Goal: Task Accomplishment & Management: Complete application form

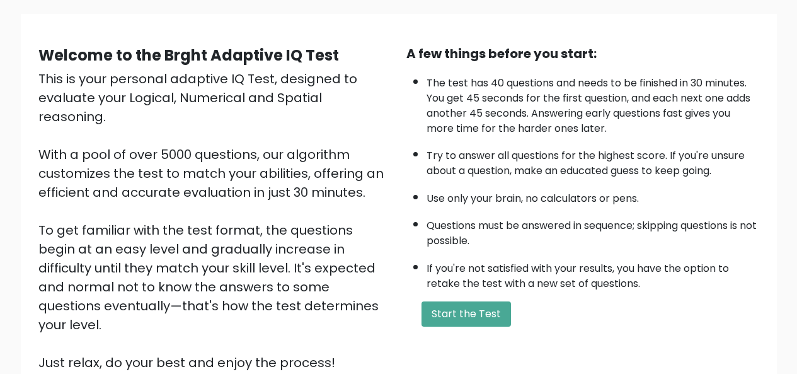
scroll to position [90, 0]
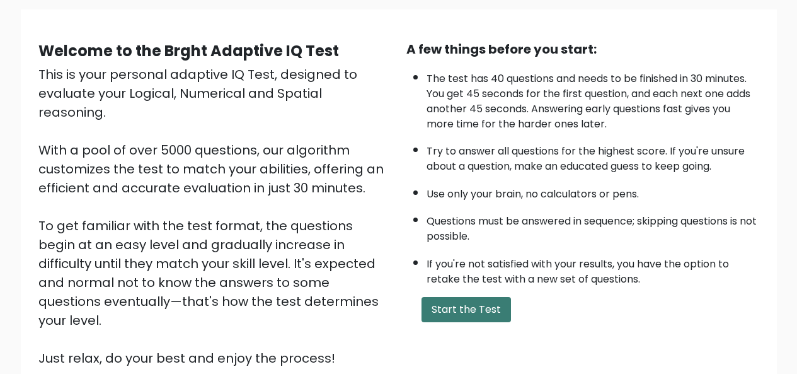
click at [488, 302] on button "Start the Test" at bounding box center [466, 309] width 89 height 25
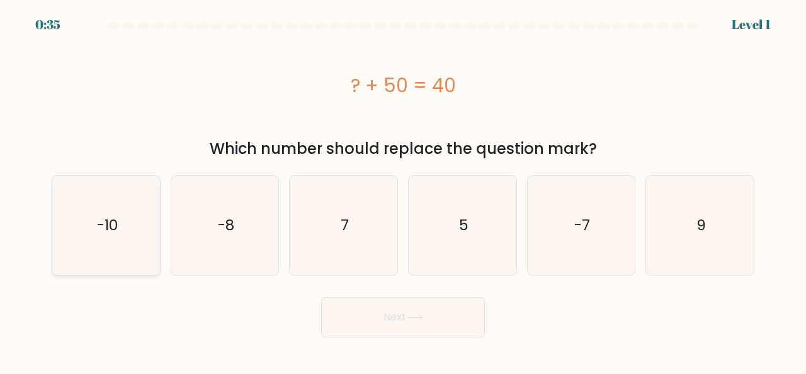
click at [95, 221] on icon "-10" at bounding box center [106, 225] width 99 height 99
click at [403, 190] on input "a. -10" at bounding box center [403, 188] width 1 height 3
radio input "true"
click at [352, 305] on button "Next" at bounding box center [403, 317] width 164 height 40
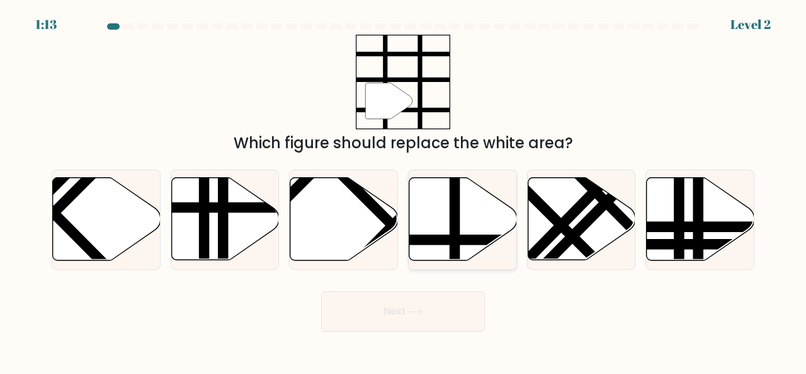
click at [434, 234] on icon at bounding box center [464, 219] width 108 height 83
click at [404, 190] on input "d." at bounding box center [403, 188] width 1 height 3
radio input "true"
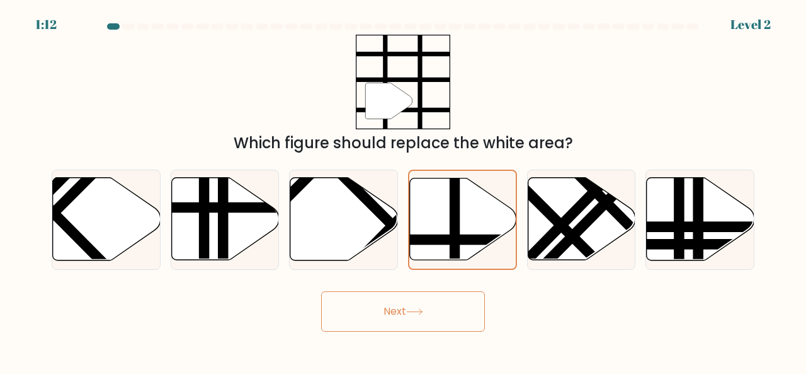
click at [407, 304] on button "Next" at bounding box center [403, 311] width 164 height 40
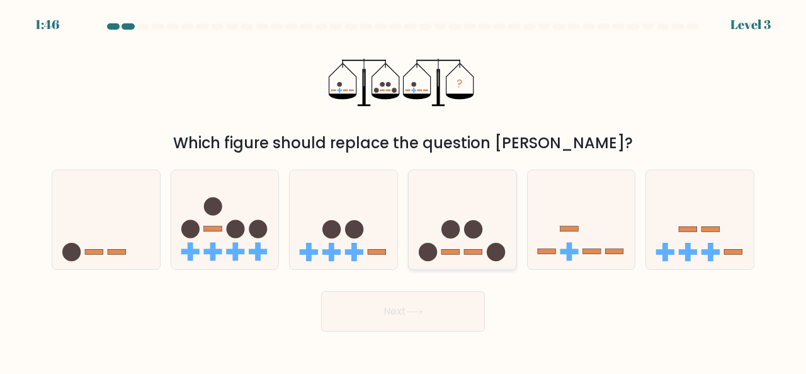
click at [442, 227] on circle at bounding box center [451, 229] width 18 height 18
click at [404, 190] on input "d." at bounding box center [403, 188] width 1 height 3
radio input "true"
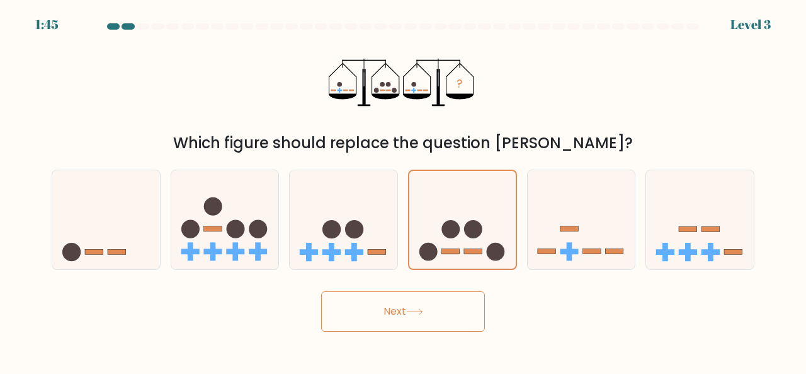
click at [406, 323] on button "Next" at bounding box center [403, 311] width 164 height 40
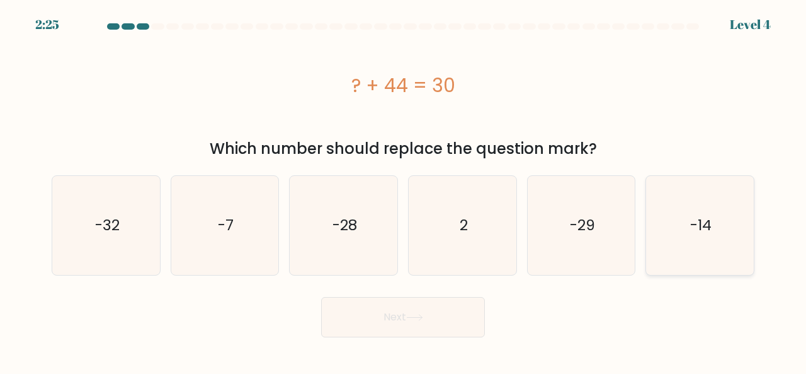
click at [698, 233] on text "-14" at bounding box center [701, 225] width 21 height 21
click at [404, 190] on input "f. -14" at bounding box center [403, 188] width 1 height 3
radio input "true"
click at [426, 330] on button "Next" at bounding box center [403, 317] width 164 height 40
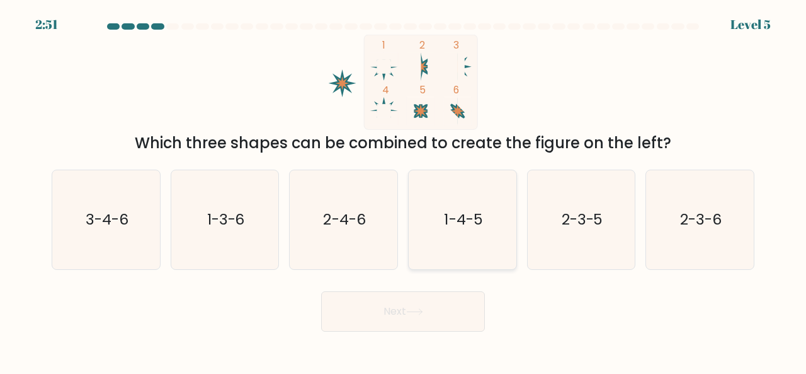
click at [451, 201] on icon "1-4-5" at bounding box center [462, 219] width 99 height 99
click at [404, 190] on input "d. 1-4-5" at bounding box center [403, 188] width 1 height 3
radio input "true"
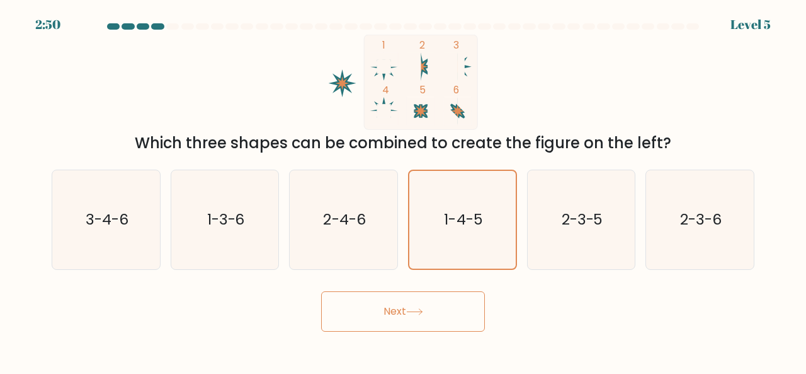
click at [420, 307] on button "Next" at bounding box center [403, 311] width 164 height 40
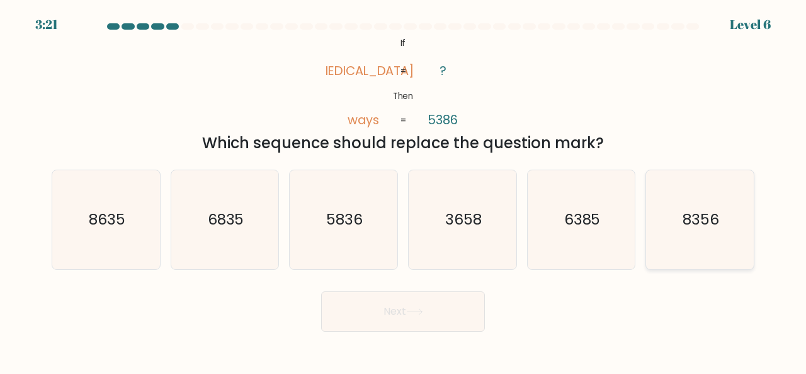
click at [675, 193] on icon "8356" at bounding box center [700, 219] width 99 height 99
click at [404, 190] on input "f. 8356" at bounding box center [403, 188] width 1 height 3
radio input "true"
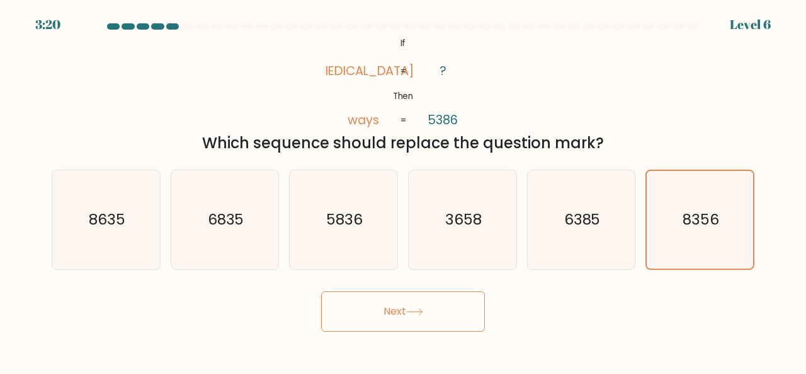
click at [437, 323] on button "Next" at bounding box center [403, 311] width 164 height 40
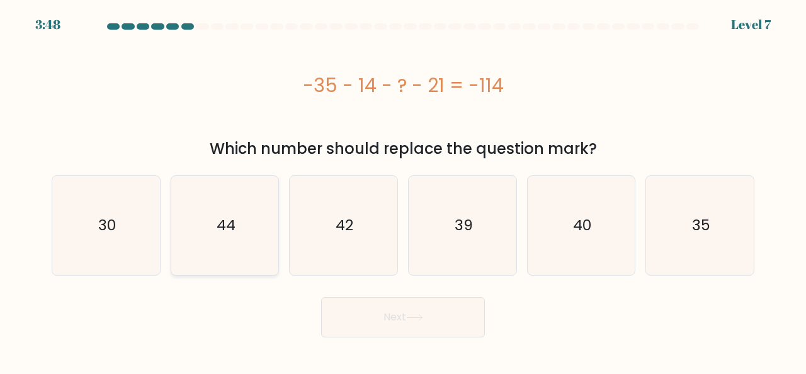
click at [253, 188] on icon "44" at bounding box center [225, 225] width 99 height 99
click at [403, 188] on input "b. 44" at bounding box center [403, 188] width 1 height 3
radio input "true"
click at [404, 324] on button "Next" at bounding box center [403, 317] width 164 height 40
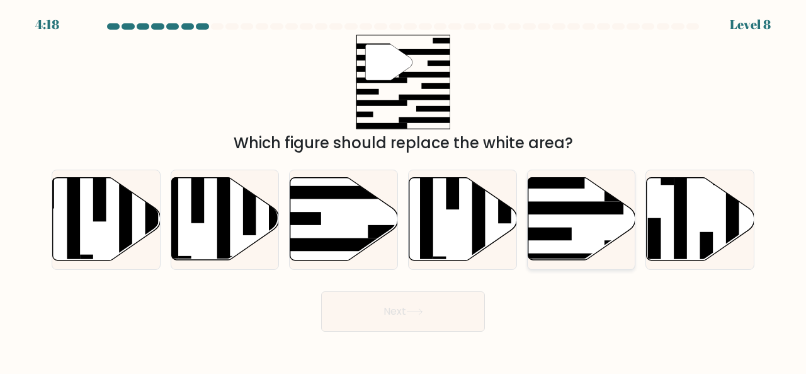
click at [582, 226] on icon at bounding box center [582, 219] width 108 height 83
click at [404, 190] on input "e." at bounding box center [403, 188] width 1 height 3
radio input "true"
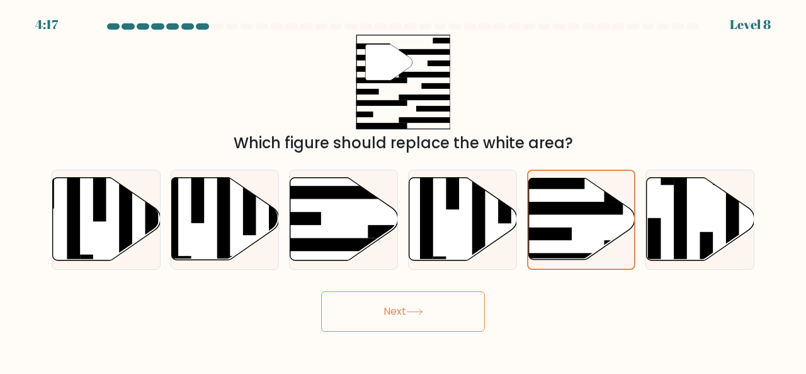
click at [425, 335] on body "4:17 Level 8" at bounding box center [403, 187] width 806 height 374
click at [436, 316] on button "Next" at bounding box center [403, 311] width 164 height 40
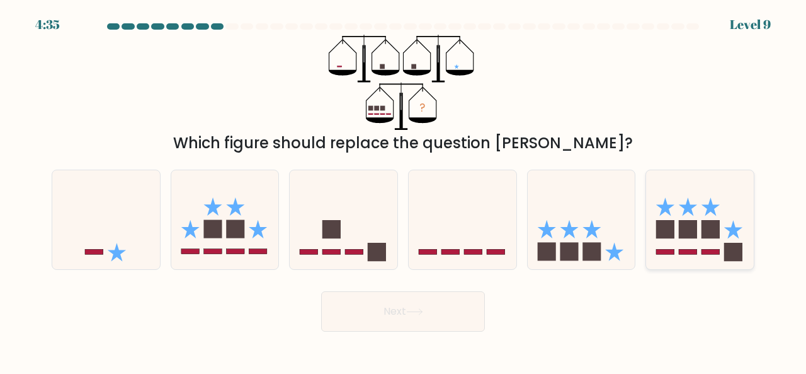
click at [717, 238] on icon at bounding box center [700, 219] width 108 height 89
click at [404, 190] on input "f." at bounding box center [403, 188] width 1 height 3
radio input "true"
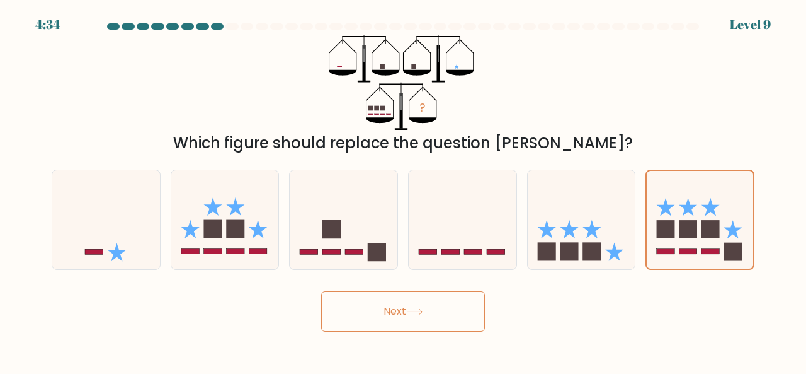
click at [462, 298] on button "Next" at bounding box center [403, 311] width 164 height 40
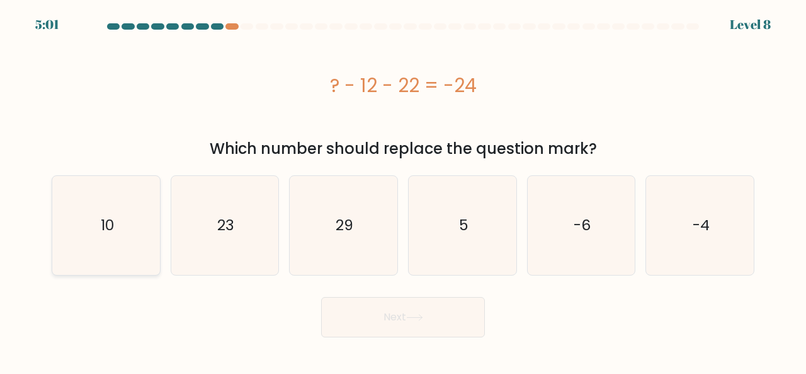
click at [130, 195] on icon "10" at bounding box center [106, 225] width 99 height 99
click at [403, 190] on input "a. 10" at bounding box center [403, 188] width 1 height 3
radio input "true"
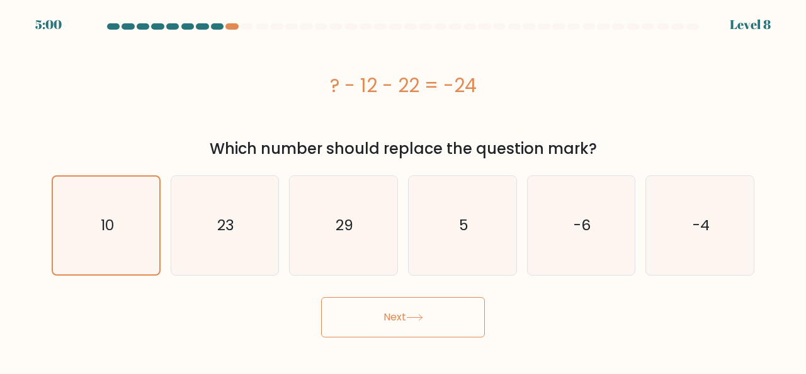
click at [392, 330] on button "Next" at bounding box center [403, 317] width 164 height 40
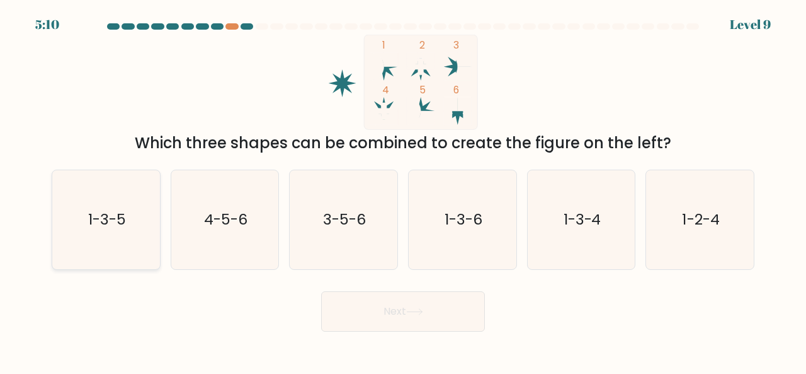
click at [111, 238] on icon "1-3-5" at bounding box center [106, 219] width 99 height 99
click at [403, 190] on input "a. 1-3-5" at bounding box center [403, 188] width 1 height 3
radio input "true"
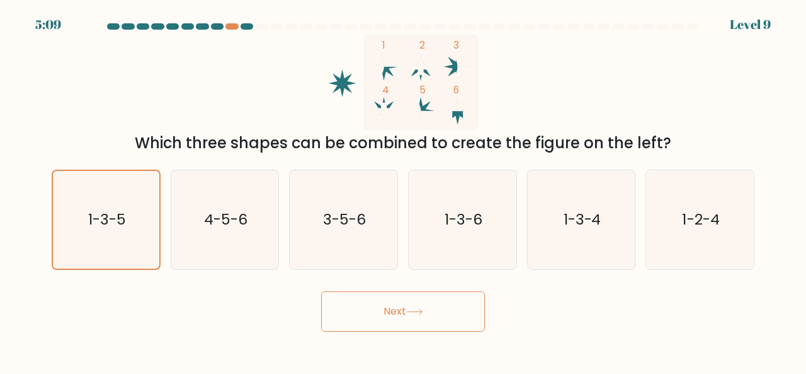
click at [335, 323] on button "Next" at bounding box center [403, 311] width 164 height 40
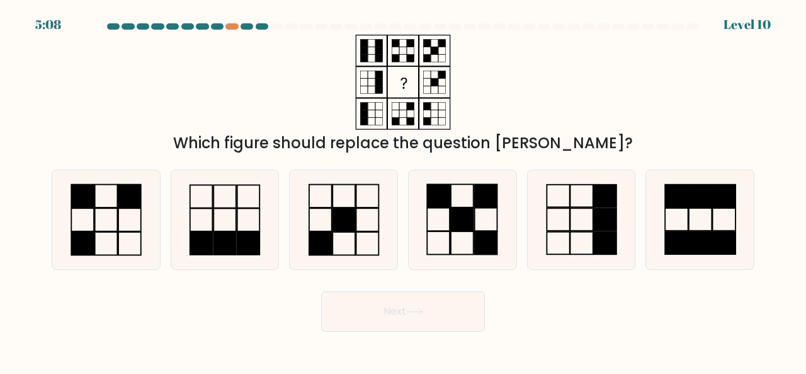
click at [353, 319] on button "Next" at bounding box center [403, 311] width 164 height 40
click at [233, 26] on div at bounding box center [232, 26] width 13 height 6
click at [130, 231] on rect at bounding box center [129, 219] width 23 height 23
click at [403, 190] on input "a." at bounding box center [403, 188] width 1 height 3
radio input "true"
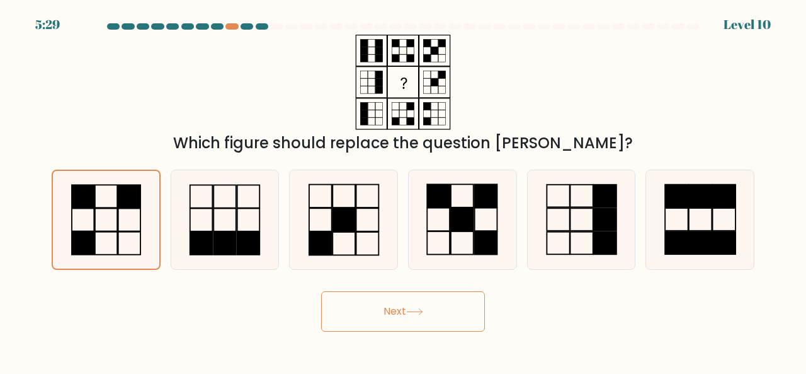
click at [439, 310] on button "Next" at bounding box center [403, 311] width 164 height 40
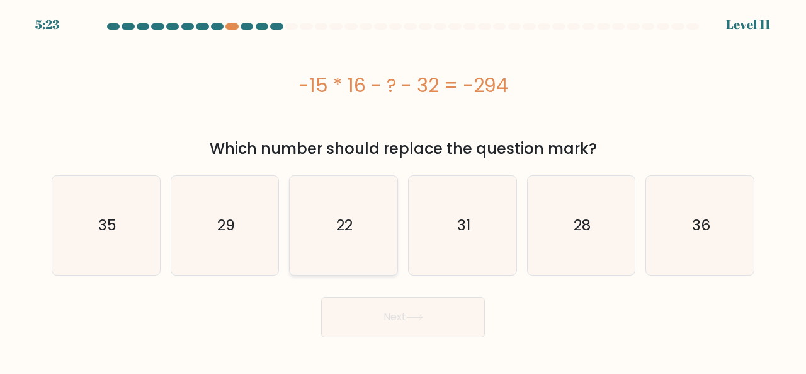
click at [319, 216] on icon "22" at bounding box center [343, 225] width 99 height 99
click at [403, 190] on input "c. 22" at bounding box center [403, 188] width 1 height 3
radio input "true"
click at [398, 325] on button "Next" at bounding box center [403, 317] width 164 height 40
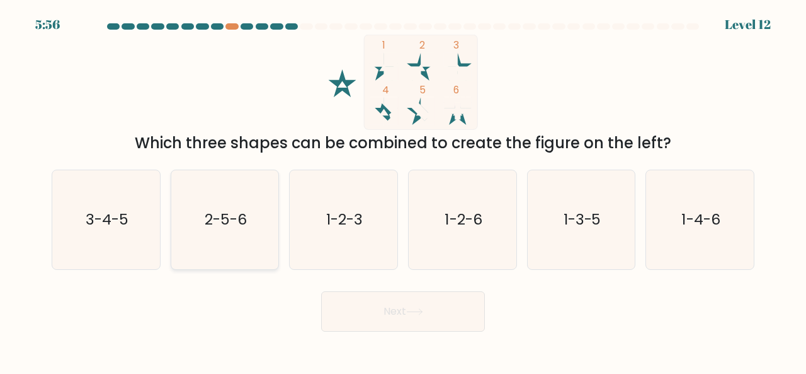
click at [246, 210] on text "2-5-6" at bounding box center [226, 219] width 42 height 21
click at [403, 190] on input "b. 2-5-6" at bounding box center [403, 188] width 1 height 3
radio input "true"
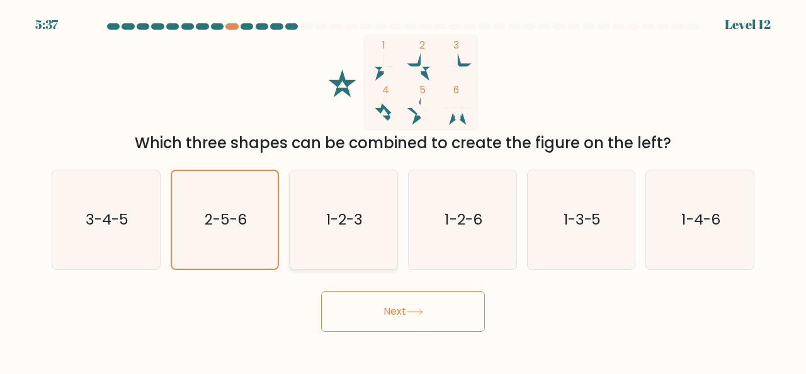
click at [374, 207] on icon "1-2-3" at bounding box center [343, 219] width 99 height 99
click at [403, 190] on input "c. 1-2-3" at bounding box center [403, 188] width 1 height 3
radio input "true"
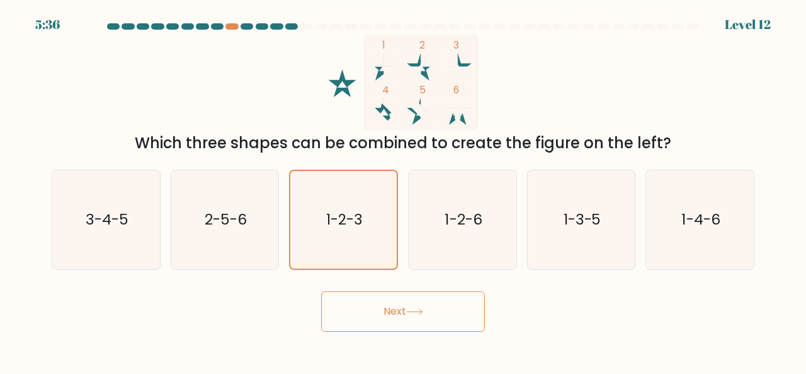
click at [407, 299] on button "Next" at bounding box center [403, 311] width 164 height 40
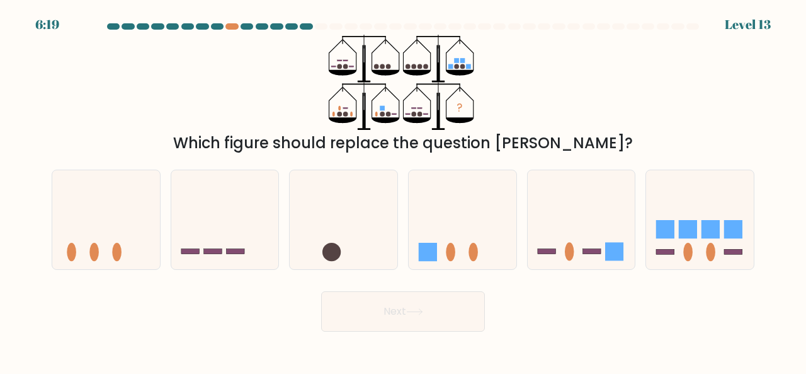
drag, startPoint x: 407, startPoint y: 309, endPoint x: 433, endPoint y: 154, distance: 157.1
click at [433, 154] on form at bounding box center [403, 177] width 806 height 308
click at [657, 236] on rect at bounding box center [666, 229] width 18 height 18
click at [404, 190] on input "f." at bounding box center [403, 188] width 1 height 3
radio input "true"
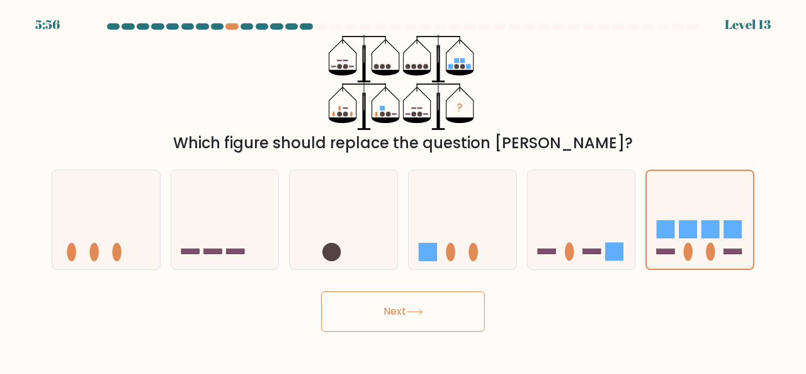
click at [431, 310] on button "Next" at bounding box center [403, 311] width 164 height 40
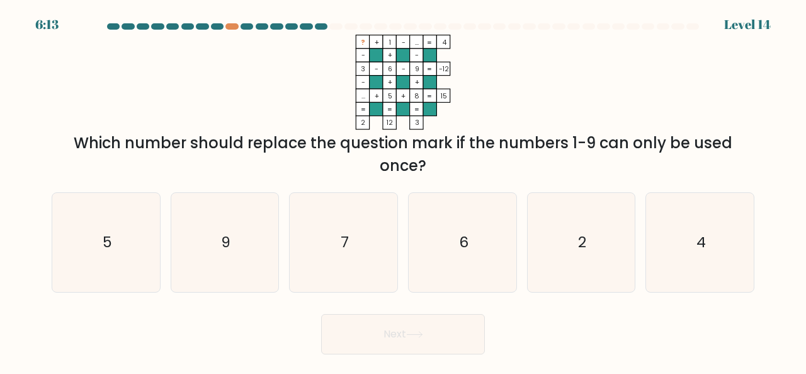
drag, startPoint x: 338, startPoint y: 232, endPoint x: 303, endPoint y: 186, distance: 58.0
click at [303, 186] on div "a. 5 b. 9 c. 7 d." at bounding box center [403, 237] width 713 height 110
click at [458, 261] on icon "6" at bounding box center [462, 242] width 99 height 99
click at [404, 190] on input "d. 6" at bounding box center [403, 188] width 1 height 3
radio input "true"
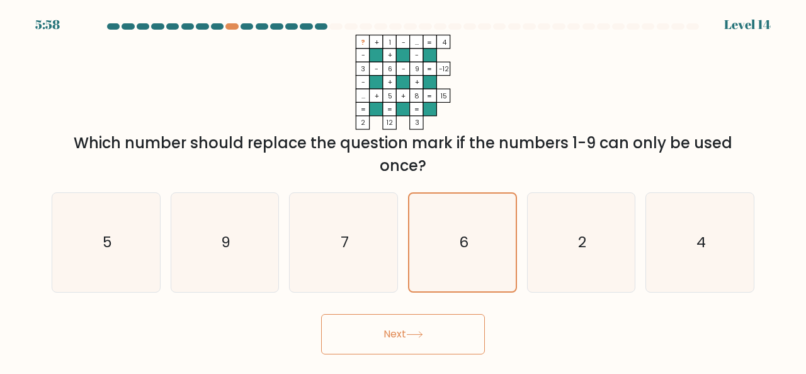
click at [437, 329] on button "Next" at bounding box center [403, 334] width 164 height 40
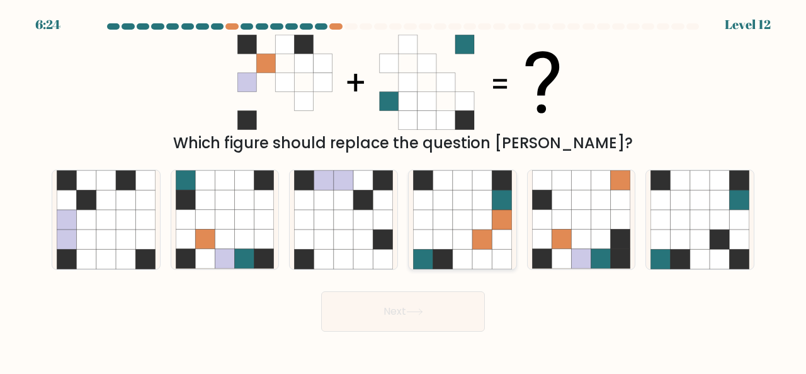
click at [448, 242] on icon at bounding box center [443, 239] width 20 height 20
click at [404, 190] on input "d." at bounding box center [403, 188] width 1 height 3
radio input "true"
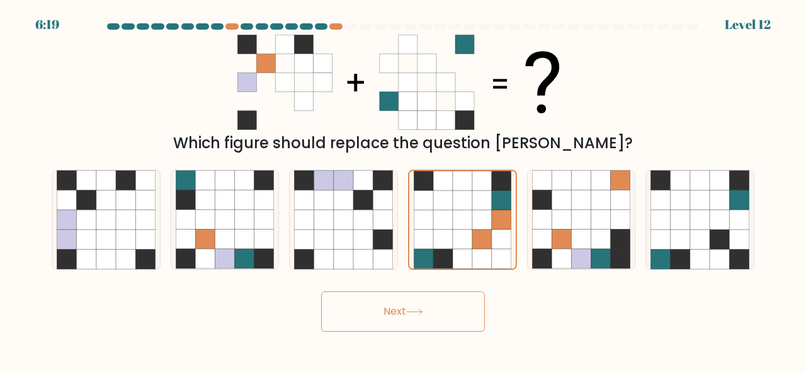
click at [384, 314] on button "Next" at bounding box center [403, 311] width 164 height 40
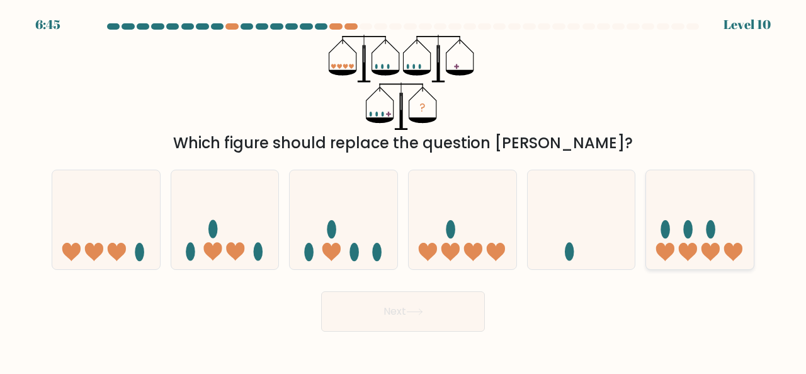
click at [697, 232] on icon at bounding box center [700, 219] width 108 height 89
click at [404, 190] on input "f." at bounding box center [403, 188] width 1 height 3
radio input "true"
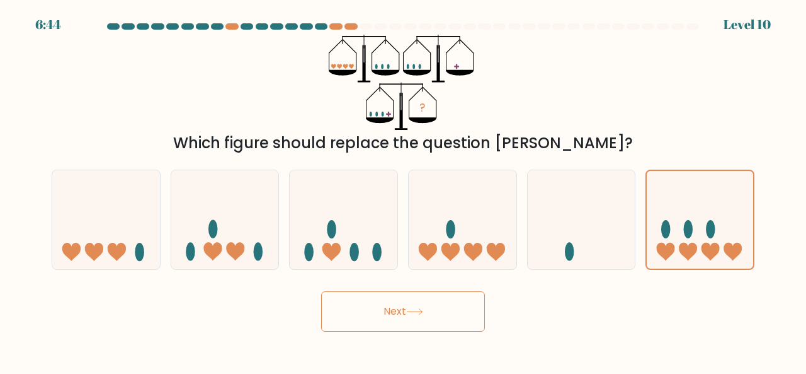
click at [421, 313] on icon at bounding box center [414, 311] width 17 height 7
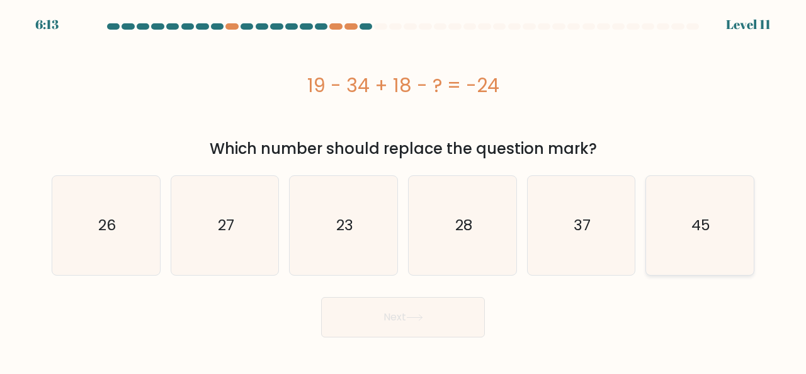
click at [714, 221] on icon "45" at bounding box center [700, 225] width 99 height 99
click at [404, 190] on input "f. 45" at bounding box center [403, 188] width 1 height 3
radio input "true"
click at [468, 328] on button "Next" at bounding box center [403, 317] width 164 height 40
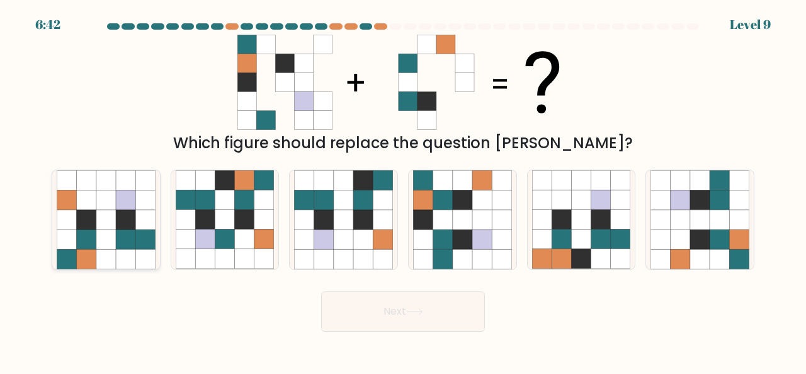
click at [129, 205] on icon at bounding box center [126, 200] width 20 height 20
click at [403, 190] on input "a." at bounding box center [403, 188] width 1 height 3
radio input "true"
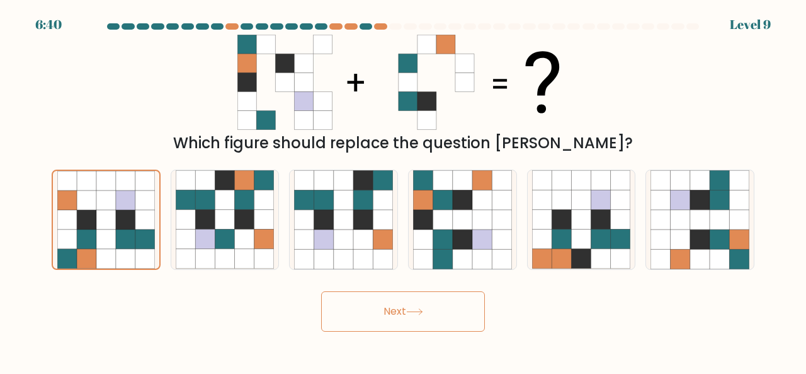
click at [359, 305] on button "Next" at bounding box center [403, 311] width 164 height 40
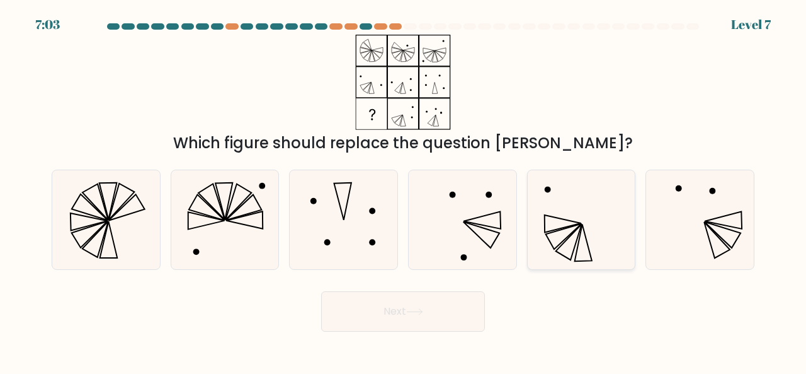
click at [542, 198] on icon at bounding box center [581, 219] width 99 height 99
click at [404, 190] on input "e." at bounding box center [403, 188] width 1 height 3
radio input "true"
click at [441, 304] on button "Next" at bounding box center [403, 311] width 164 height 40
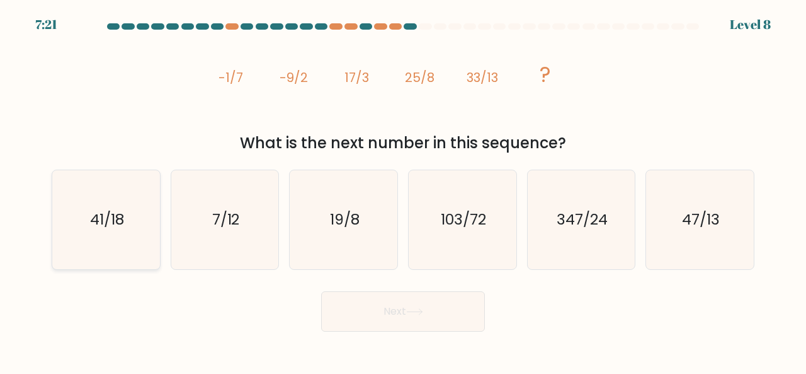
click at [144, 199] on icon "41/18" at bounding box center [106, 219] width 99 height 99
click at [403, 190] on input "a. 41/18" at bounding box center [403, 188] width 1 height 3
radio input "true"
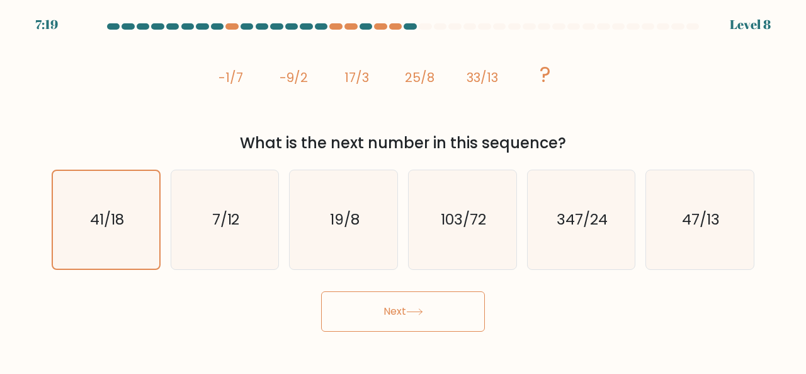
click at [396, 309] on button "Next" at bounding box center [403, 311] width 164 height 40
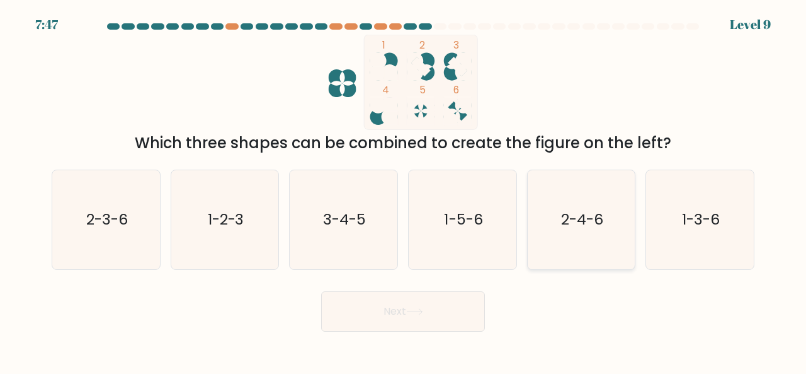
click at [598, 250] on icon "2-4-6" at bounding box center [581, 219] width 99 height 99
click at [404, 190] on input "e. 2-4-6" at bounding box center [403, 188] width 1 height 3
radio input "true"
click at [445, 295] on button "Next" at bounding box center [403, 311] width 164 height 40
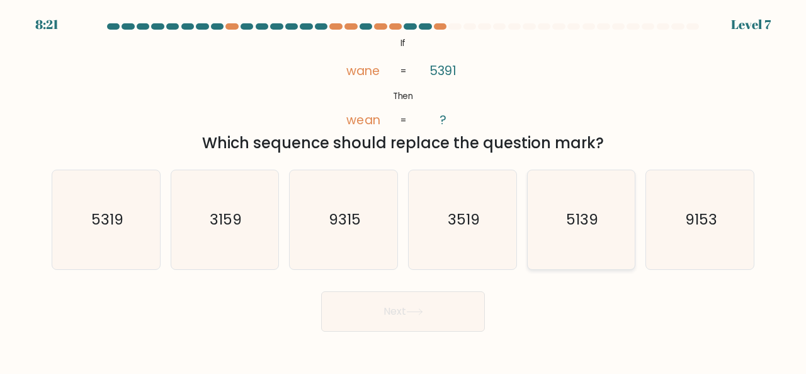
click at [582, 221] on text "5139" at bounding box center [582, 219] width 32 height 21
click at [404, 190] on input "e. 5139" at bounding box center [403, 188] width 1 height 3
radio input "true"
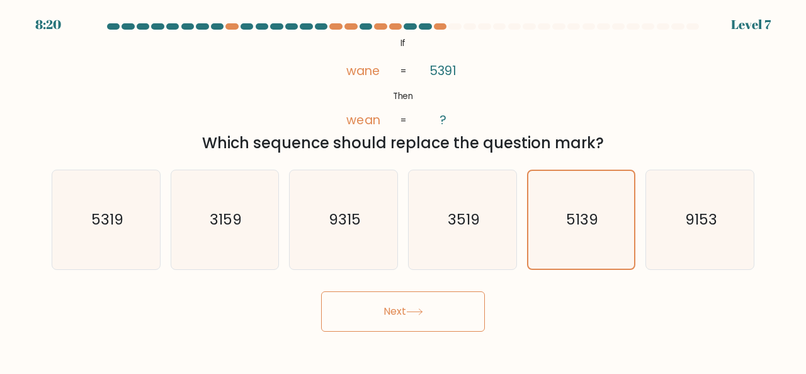
click at [417, 341] on body "8:20 Level 7 If" at bounding box center [403, 187] width 806 height 374
click at [422, 313] on icon at bounding box center [414, 311] width 17 height 7
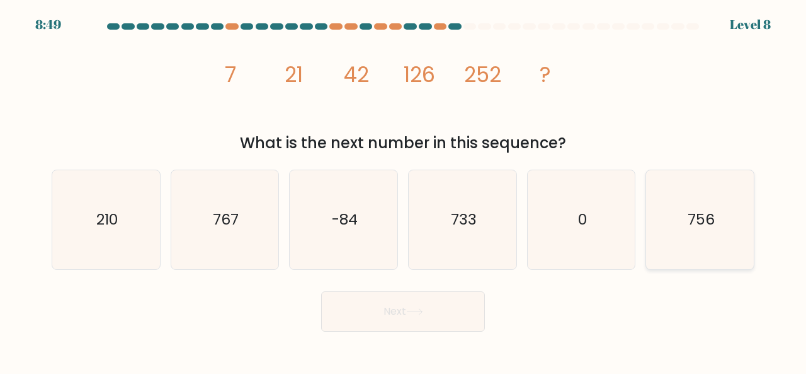
click at [655, 212] on icon "756" at bounding box center [700, 219] width 99 height 99
click at [404, 190] on input "f. 756" at bounding box center [403, 188] width 1 height 3
radio input "true"
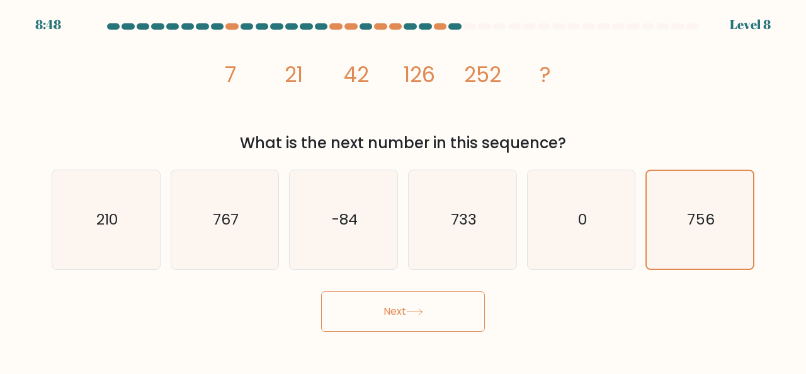
click at [413, 310] on icon at bounding box center [414, 311] width 17 height 7
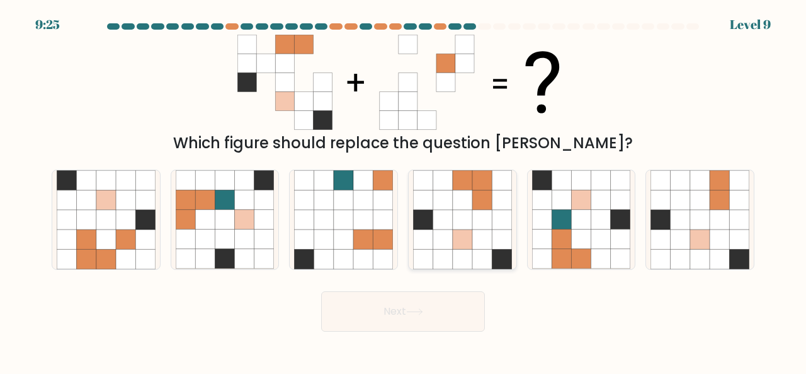
click at [479, 214] on icon at bounding box center [483, 220] width 20 height 20
click at [404, 190] on input "d." at bounding box center [403, 188] width 1 height 3
radio input "true"
click at [427, 304] on button "Next" at bounding box center [403, 311] width 164 height 40
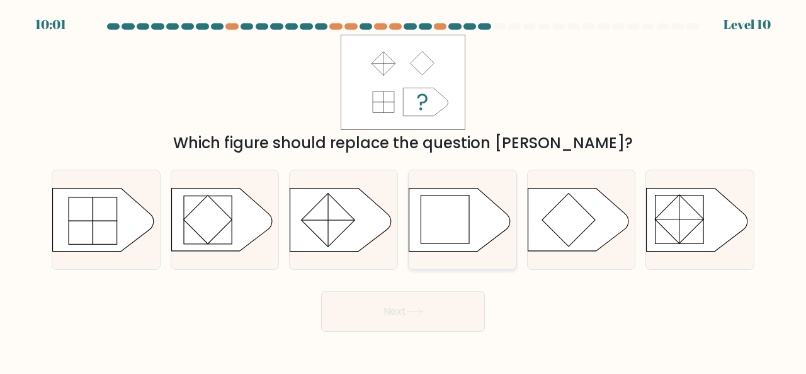
click at [445, 201] on rect at bounding box center [445, 219] width 48 height 48
click at [404, 190] on input "d." at bounding box center [403, 188] width 1 height 3
radio input "true"
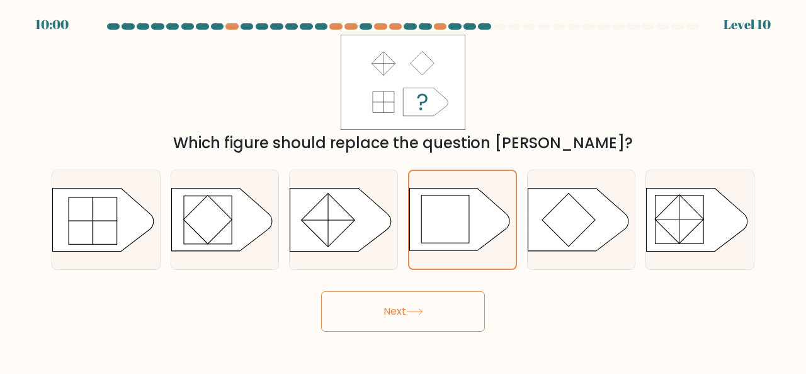
click at [413, 307] on button "Next" at bounding box center [403, 311] width 164 height 40
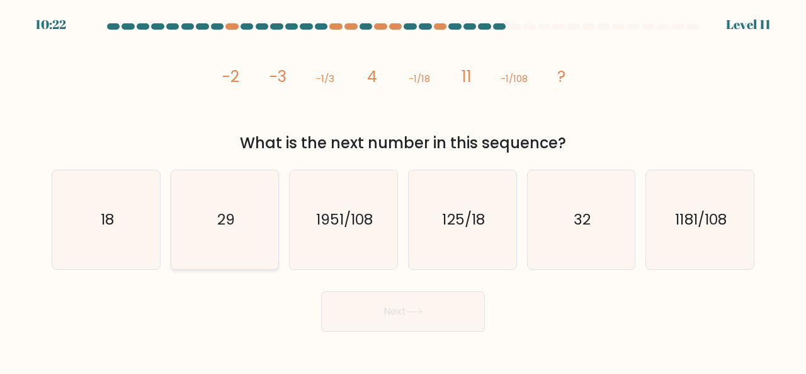
click at [271, 238] on icon "29" at bounding box center [225, 219] width 99 height 99
click at [403, 190] on input "b. 29" at bounding box center [403, 188] width 1 height 3
radio input "true"
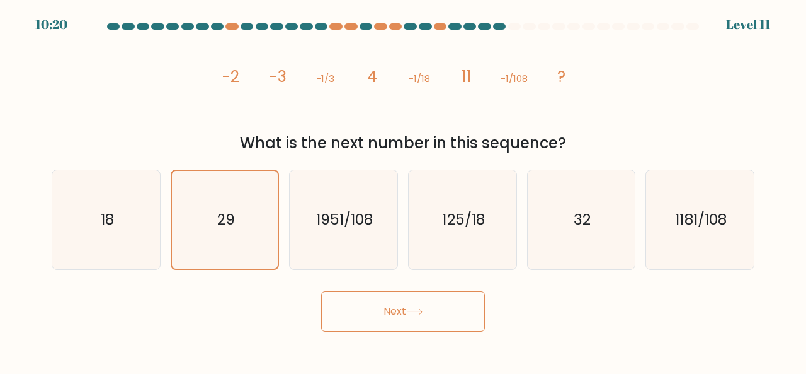
click at [411, 304] on button "Next" at bounding box center [403, 311] width 164 height 40
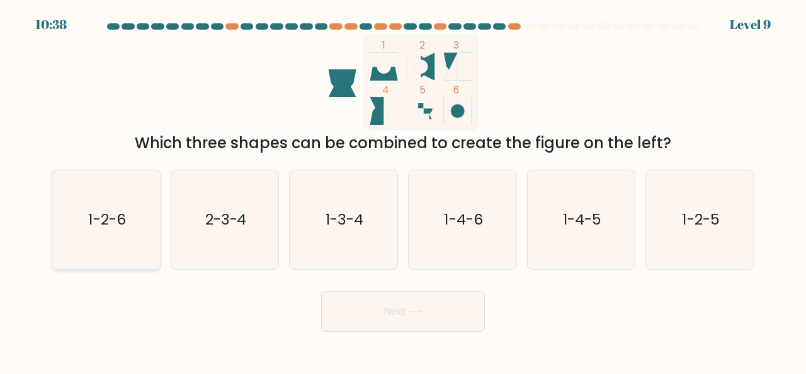
click at [125, 234] on icon "1-2-6" at bounding box center [106, 219] width 99 height 99
click at [403, 190] on input "a. 1-2-6" at bounding box center [403, 188] width 1 height 3
radio input "true"
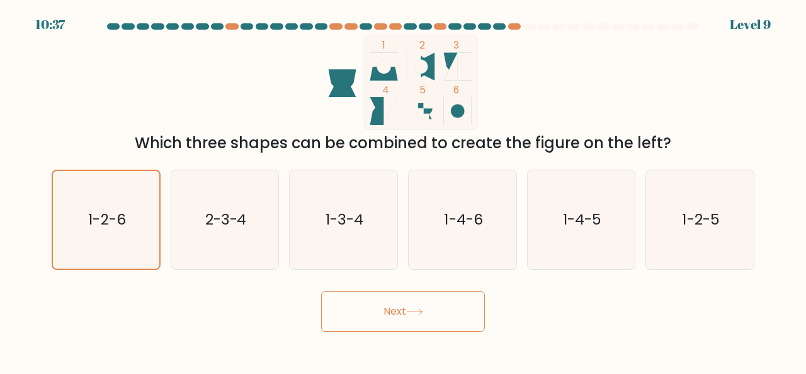
click at [413, 321] on button "Next" at bounding box center [403, 311] width 164 height 40
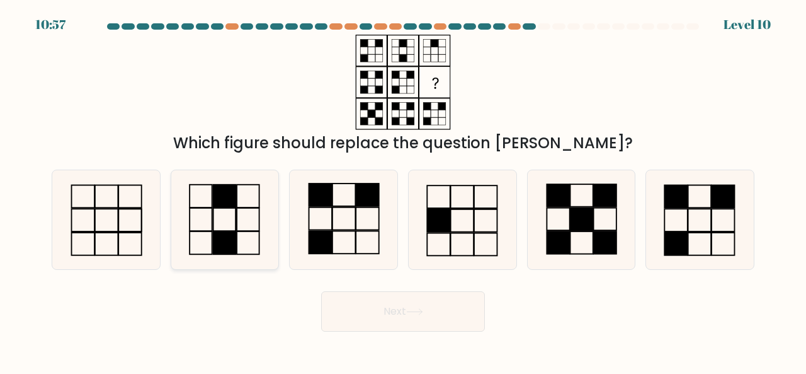
click at [234, 239] on rect at bounding box center [225, 242] width 23 height 23
click at [403, 190] on input "b." at bounding box center [403, 188] width 1 height 3
radio input "true"
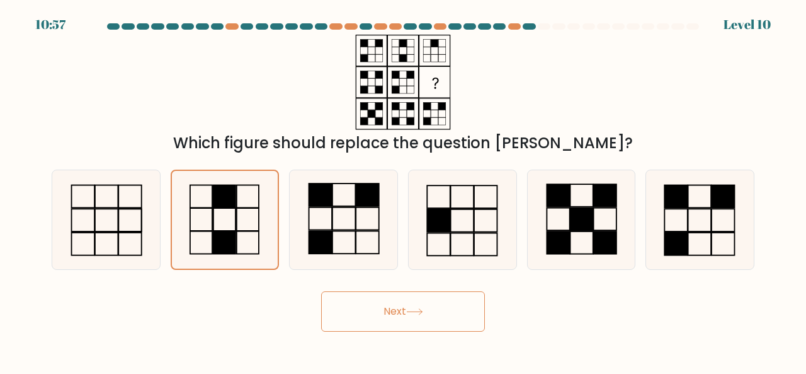
click at [377, 311] on button "Next" at bounding box center [403, 311] width 164 height 40
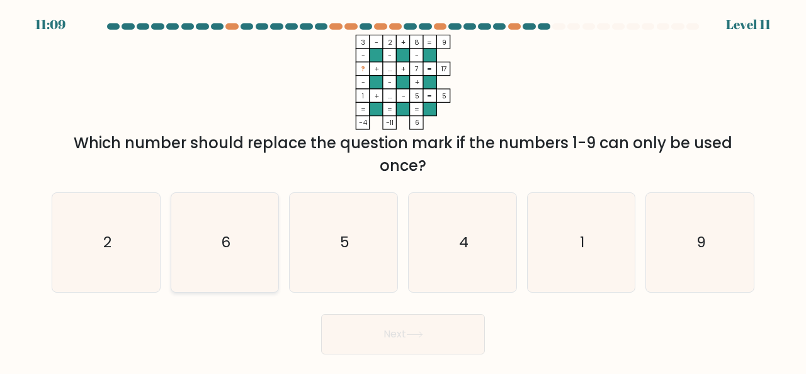
click at [248, 234] on icon "6" at bounding box center [225, 242] width 99 height 99
click at [403, 190] on input "b. 6" at bounding box center [403, 188] width 1 height 3
radio input "true"
click at [248, 234] on icon "6" at bounding box center [225, 242] width 98 height 98
click at [403, 190] on input "b. 6" at bounding box center [403, 188] width 1 height 3
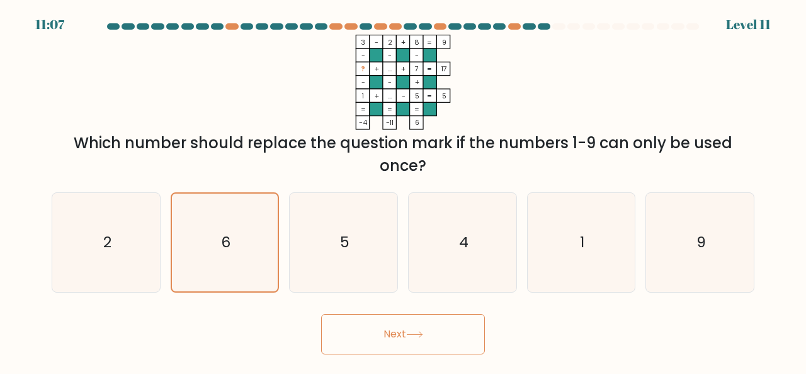
click at [408, 331] on button "Next" at bounding box center [403, 334] width 164 height 40
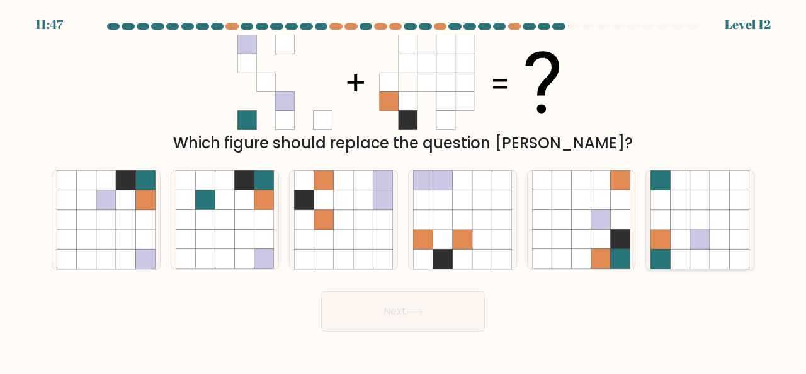
click at [692, 234] on icon at bounding box center [701, 239] width 20 height 20
click at [404, 190] on input "f." at bounding box center [403, 188] width 1 height 3
radio input "true"
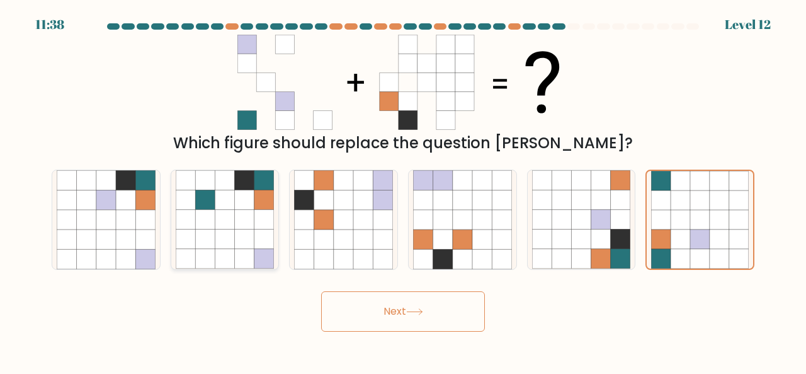
click at [234, 185] on icon at bounding box center [225, 180] width 20 height 20
click at [403, 187] on input "b." at bounding box center [403, 188] width 1 height 3
radio input "true"
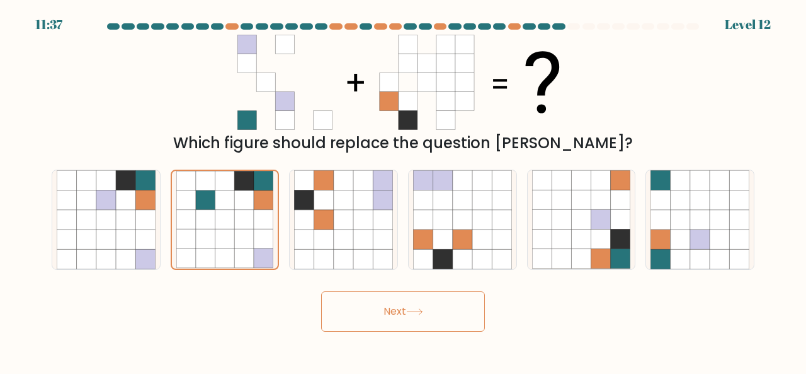
click at [384, 307] on button "Next" at bounding box center [403, 311] width 164 height 40
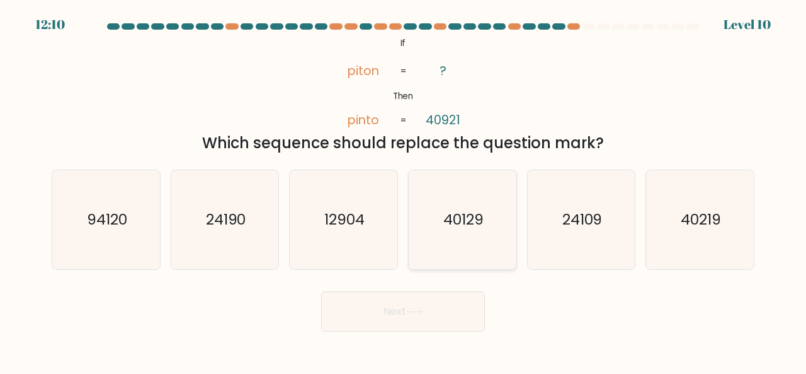
click at [478, 195] on icon "40129" at bounding box center [462, 219] width 99 height 99
click at [404, 190] on input "d. 40129" at bounding box center [403, 188] width 1 height 3
radio input "true"
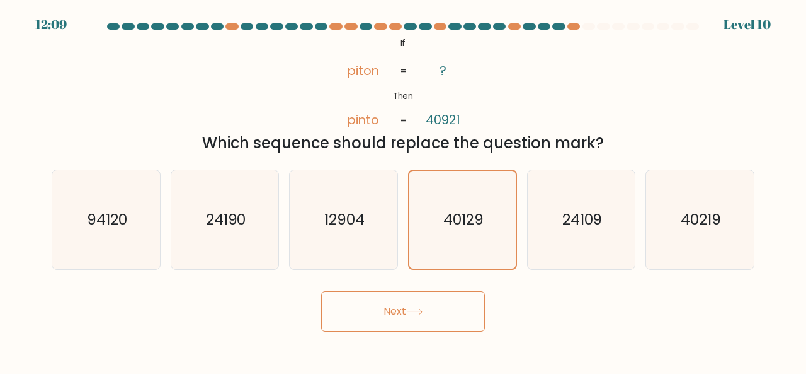
click at [408, 323] on button "Next" at bounding box center [403, 311] width 164 height 40
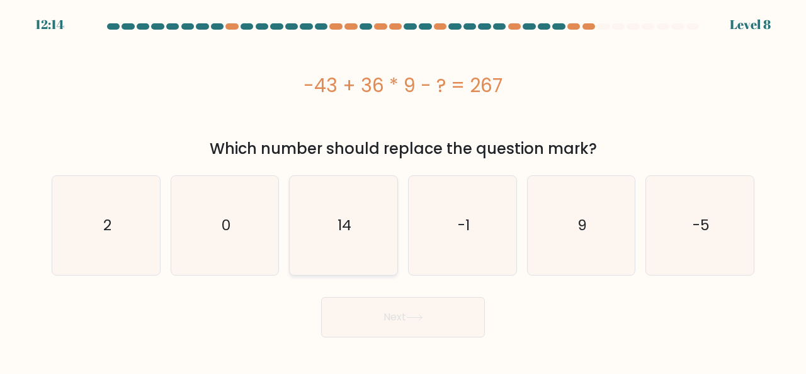
click at [379, 216] on icon "14" at bounding box center [343, 225] width 99 height 99
click at [403, 190] on input "c. 14" at bounding box center [403, 188] width 1 height 3
radio input "true"
click at [425, 311] on button "Next" at bounding box center [403, 317] width 164 height 40
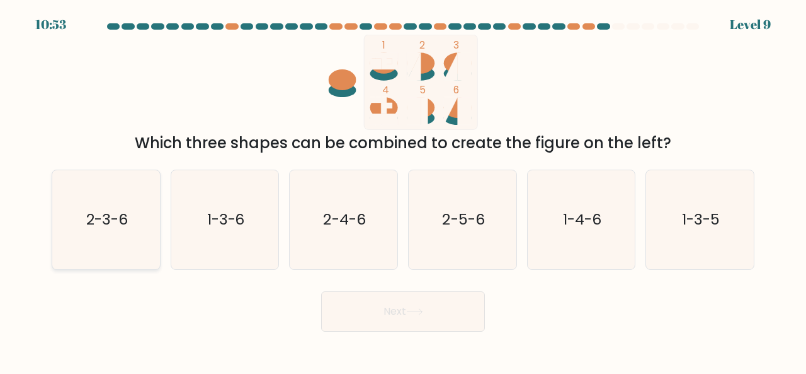
click at [158, 212] on div "2-3-6" at bounding box center [106, 219] width 109 height 100
click at [403, 190] on input "a. 2-3-6" at bounding box center [403, 188] width 1 height 3
radio input "true"
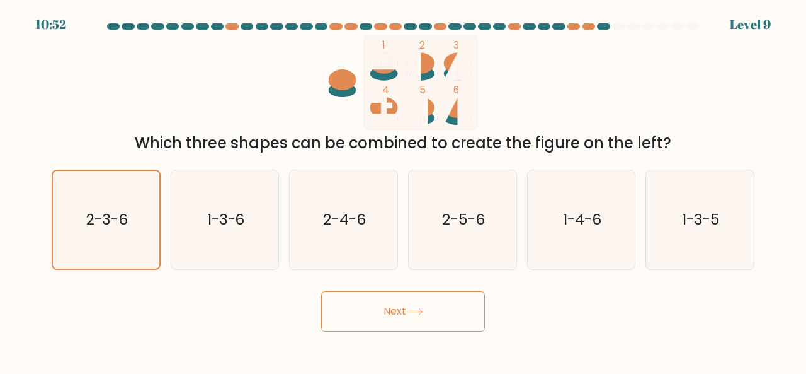
click at [343, 324] on button "Next" at bounding box center [403, 311] width 164 height 40
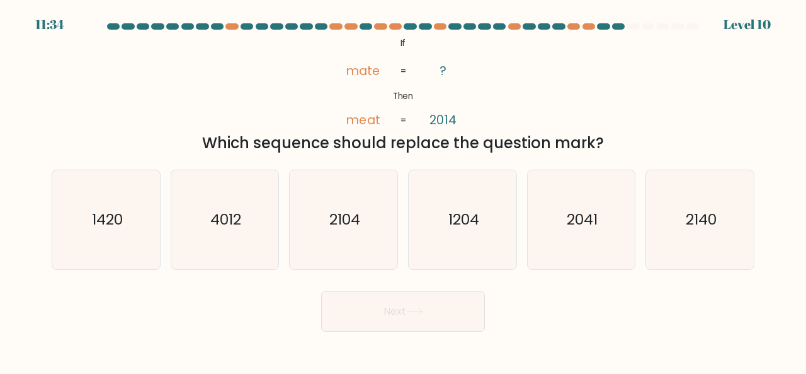
click at [319, 300] on div "Next" at bounding box center [403, 308] width 718 height 47
click at [681, 210] on icon "2140" at bounding box center [700, 219] width 99 height 99
click at [404, 190] on input "f. 2140" at bounding box center [403, 188] width 1 height 3
radio input "true"
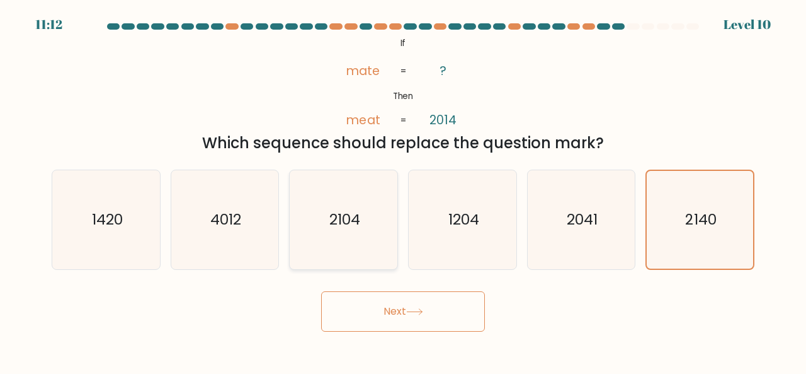
click at [365, 206] on icon "2104" at bounding box center [343, 219] width 99 height 99
click at [403, 190] on input "c. 2104" at bounding box center [403, 188] width 1 height 3
radio input "true"
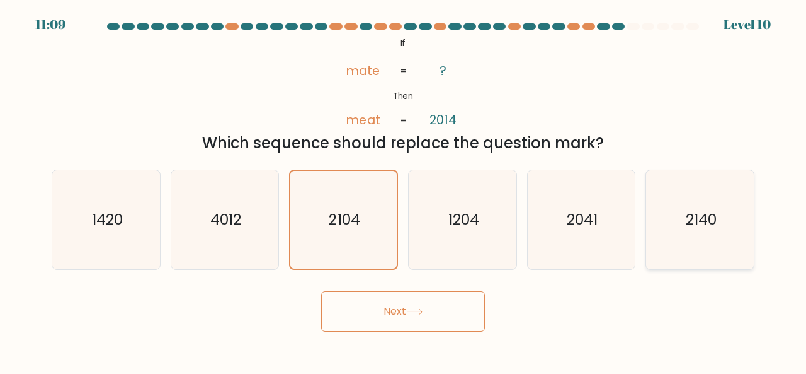
click at [694, 209] on text "2140" at bounding box center [701, 219] width 31 height 21
click at [404, 190] on input "f. 2140" at bounding box center [403, 188] width 1 height 3
radio input "true"
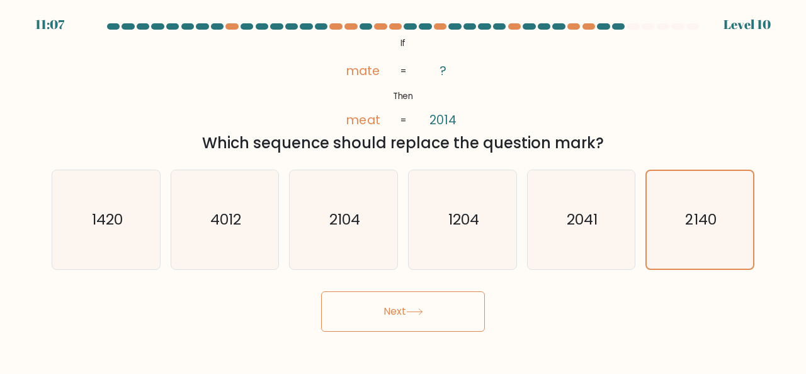
click at [467, 315] on button "Next" at bounding box center [403, 311] width 164 height 40
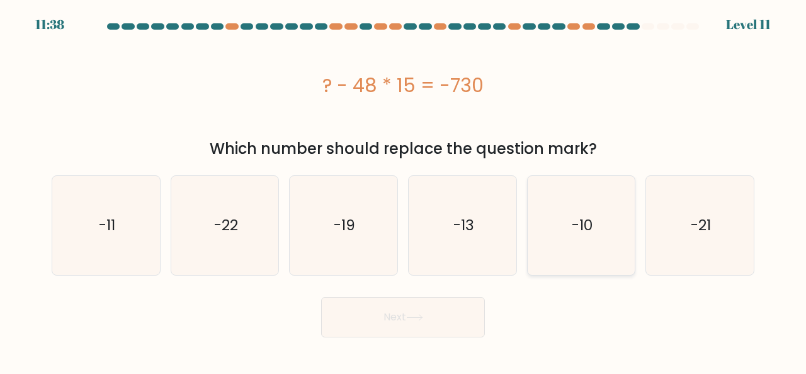
click at [605, 249] on icon "-10" at bounding box center [581, 225] width 99 height 99
click at [404, 190] on input "e. -10" at bounding box center [403, 188] width 1 height 3
radio input "true"
click at [461, 330] on button "Next" at bounding box center [403, 317] width 164 height 40
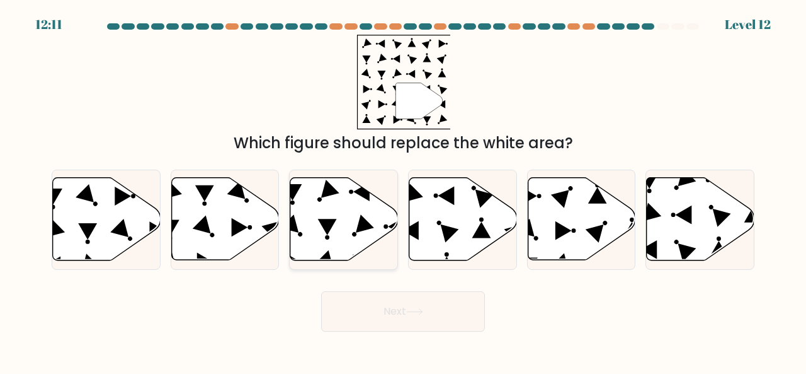
click at [332, 219] on icon at bounding box center [344, 219] width 108 height 83
click at [403, 190] on input "c." at bounding box center [403, 188] width 1 height 3
radio input "true"
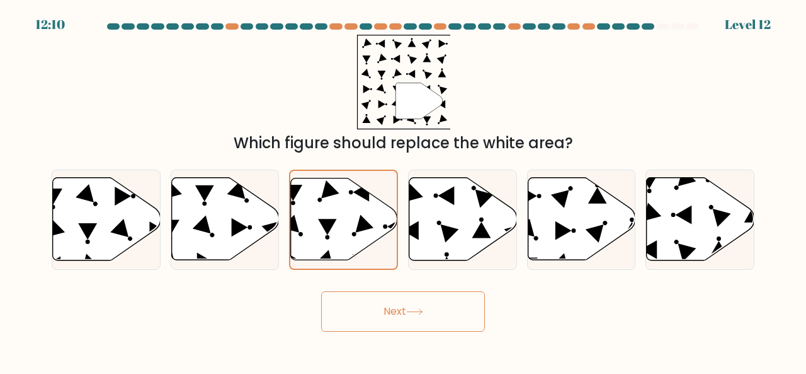
click at [410, 299] on button "Next" at bounding box center [403, 311] width 164 height 40
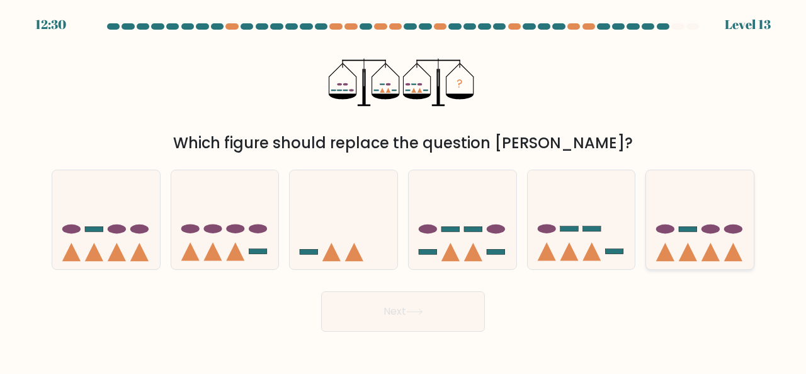
click at [699, 226] on icon at bounding box center [700, 219] width 108 height 89
click at [404, 190] on input "f." at bounding box center [403, 188] width 1 height 3
radio input "true"
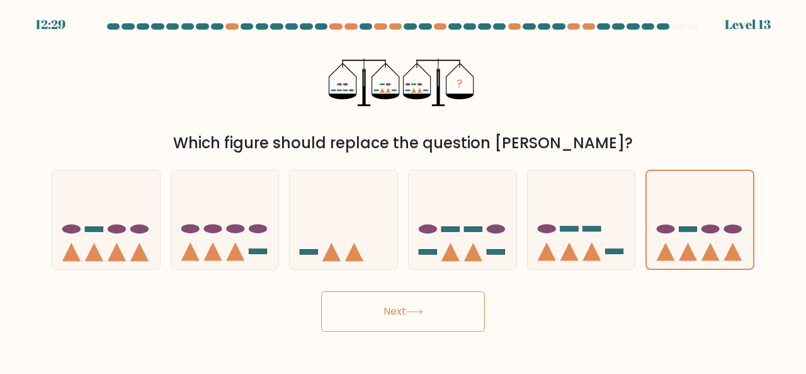
click at [436, 319] on button "Next" at bounding box center [403, 311] width 164 height 40
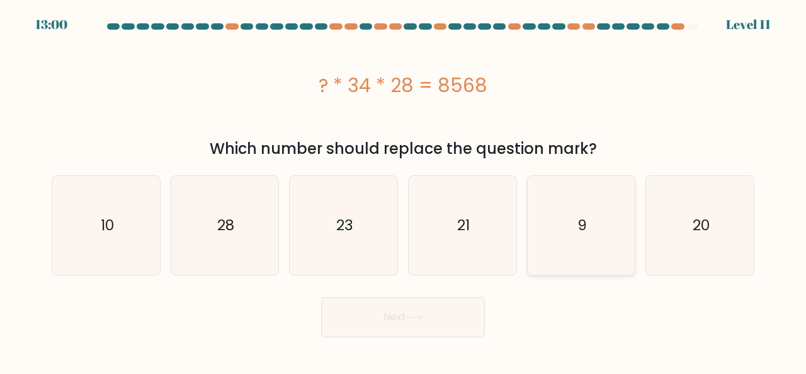
click at [559, 210] on icon "9" at bounding box center [581, 225] width 99 height 99
click at [404, 190] on input "e. 9" at bounding box center [403, 188] width 1 height 3
radio input "true"
click at [423, 308] on button "Next" at bounding box center [403, 317] width 164 height 40
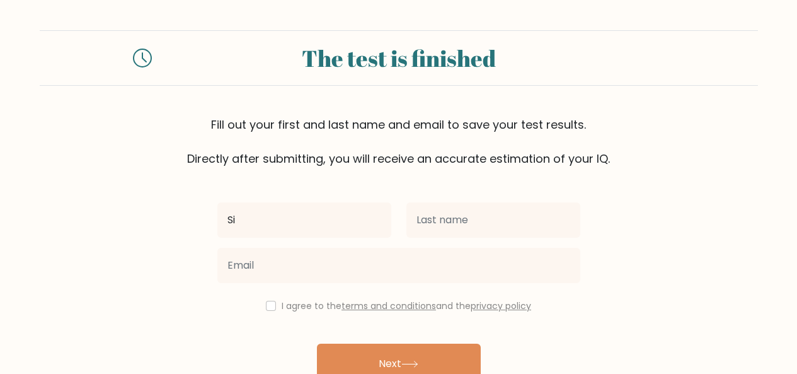
type input "[PERSON_NAME]"
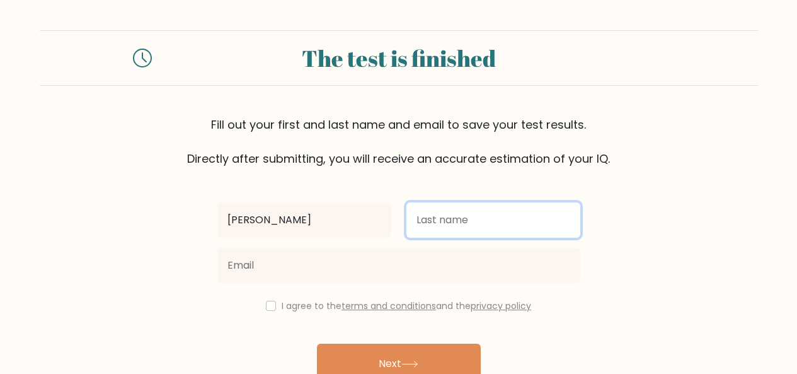
click at [448, 224] on input "text" at bounding box center [493, 219] width 174 height 35
type input "Utana"
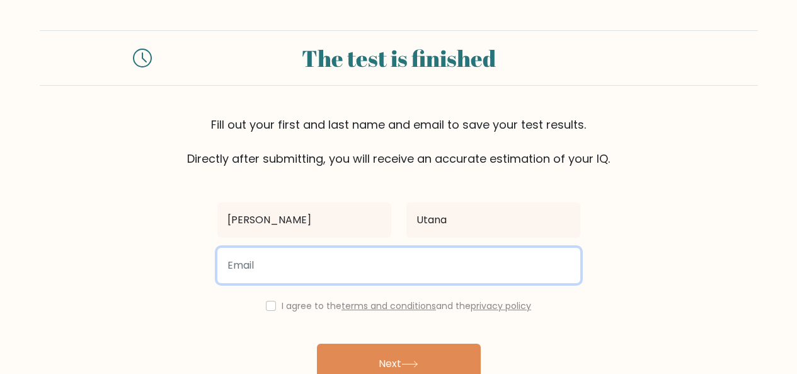
click at [416, 268] on input "email" at bounding box center [398, 265] width 363 height 35
type input "[EMAIL_ADDRESS][DOMAIN_NAME]"
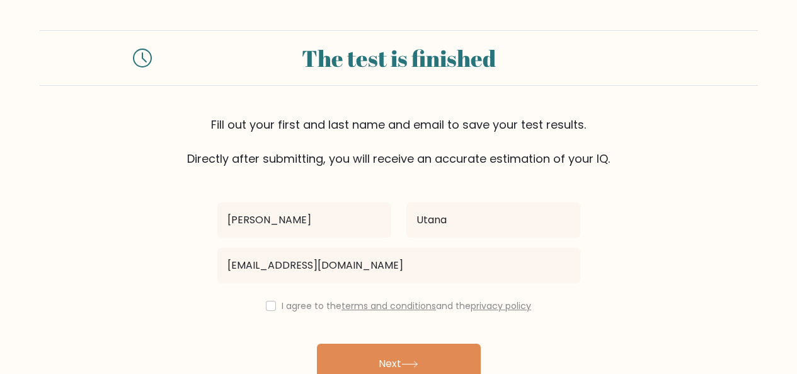
click at [273, 306] on div "I agree to the terms and conditions and the privacy policy" at bounding box center [399, 305] width 378 height 15
click at [266, 307] on input "checkbox" at bounding box center [271, 306] width 10 height 10
checkbox input "true"
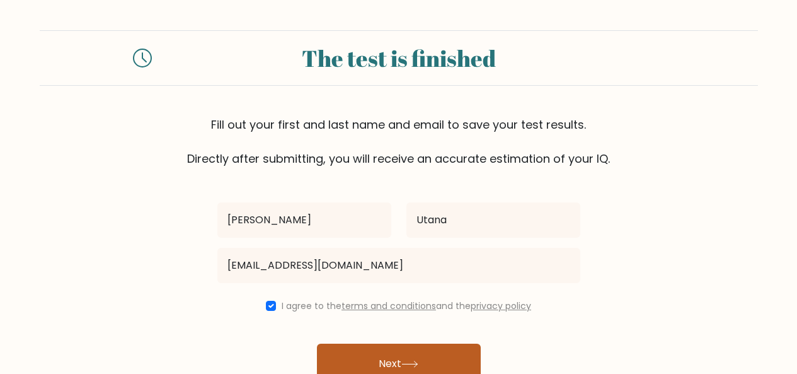
click at [349, 350] on button "Next" at bounding box center [399, 363] width 164 height 40
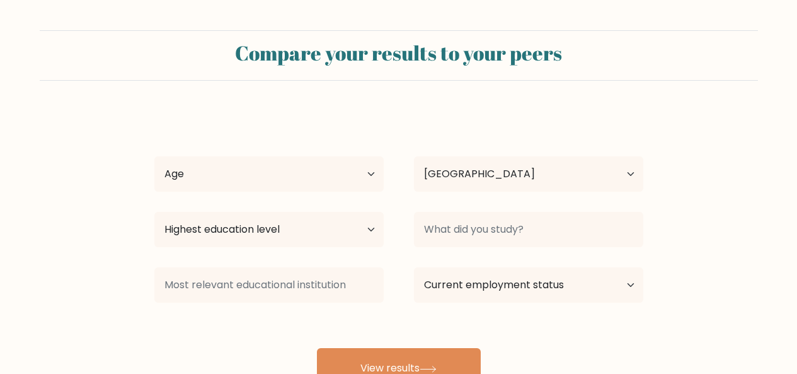
select select "PH"
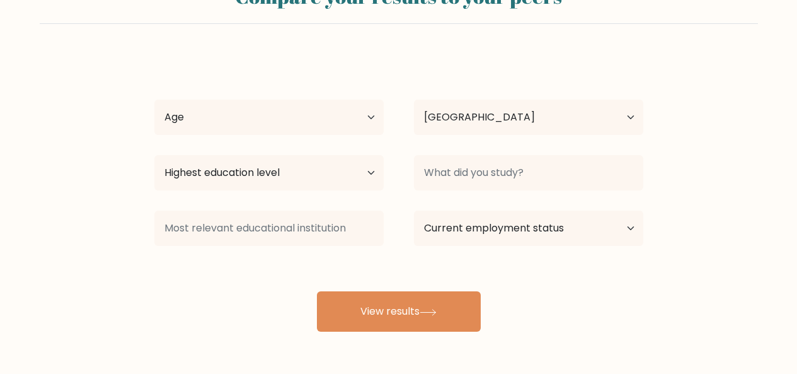
scroll to position [71, 0]
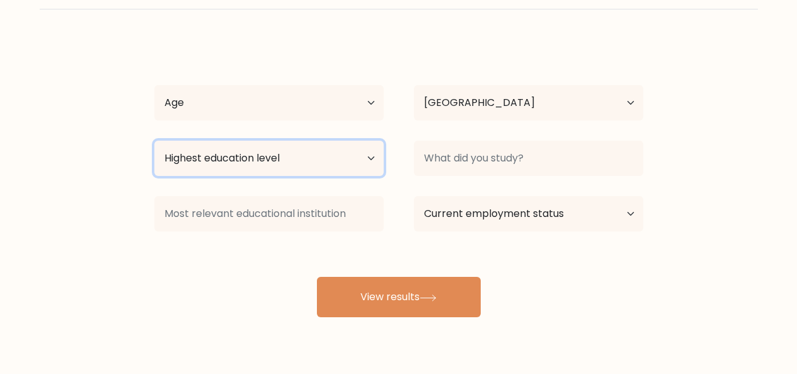
click at [352, 166] on select "Highest education level No schooling Primary Lower Secondary Upper Secondary Oc…" at bounding box center [268, 158] width 229 height 35
select select "bachelors_degree"
click at [154, 141] on select "Highest education level No schooling Primary Lower Secondary Upper Secondary Oc…" at bounding box center [268, 158] width 229 height 35
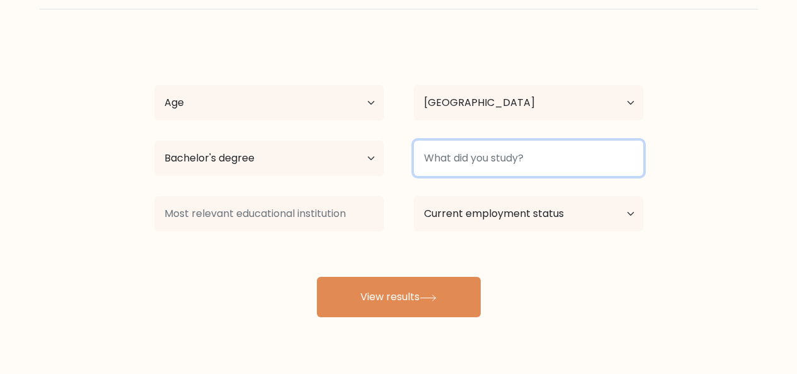
click at [463, 171] on input at bounding box center [528, 158] width 229 height 35
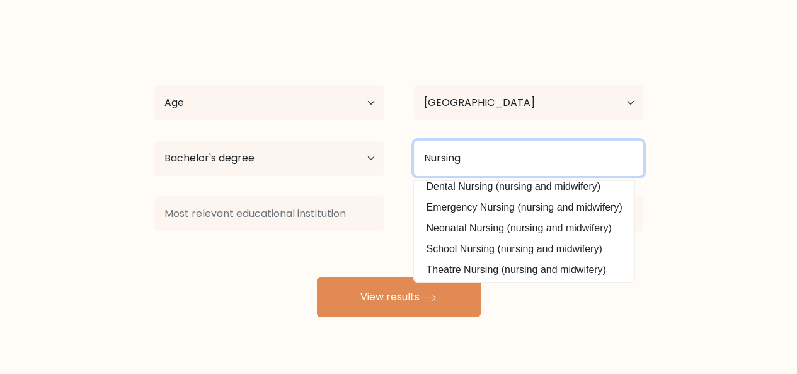
scroll to position [113, 0]
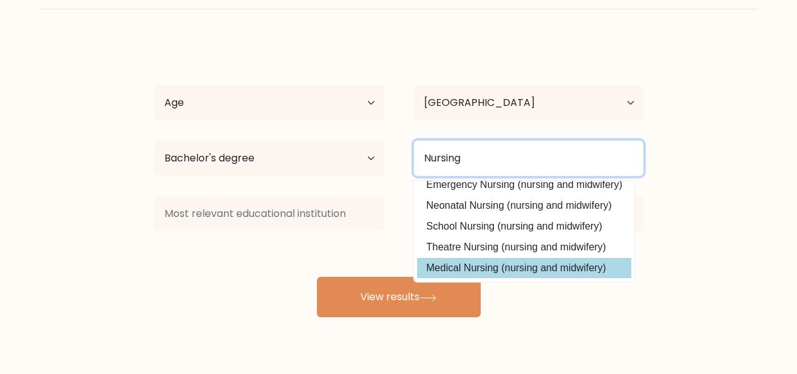
type input "Nursing"
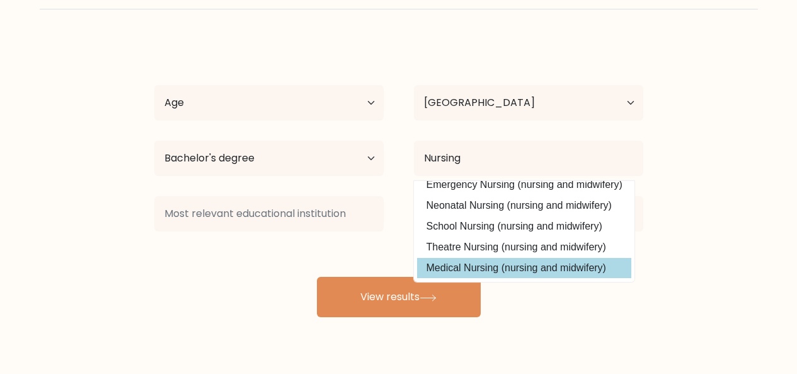
click at [459, 261] on div "Simone Jann Utana Age Under 18 years old 18-24 years old 25-34 years old 35-44 …" at bounding box center [399, 178] width 504 height 277
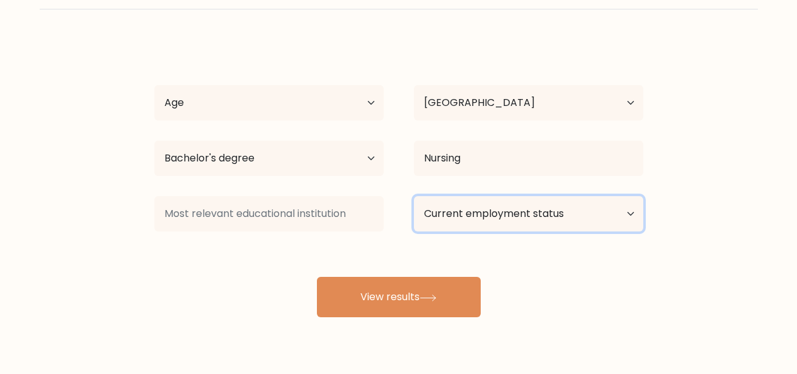
click at [469, 213] on select "Current employment status Employed Student Retired Other / prefer not to answer" at bounding box center [528, 213] width 229 height 35
select select "other"
click at [414, 196] on select "Current employment status Employed Student Retired Other / prefer not to answer" at bounding box center [528, 213] width 229 height 35
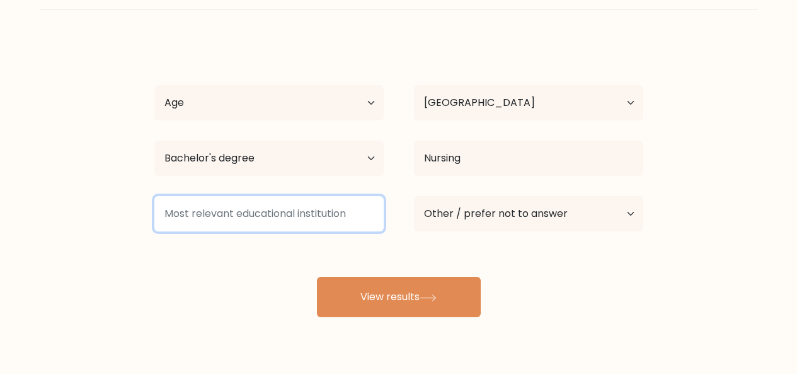
click at [300, 212] on input at bounding box center [268, 213] width 229 height 35
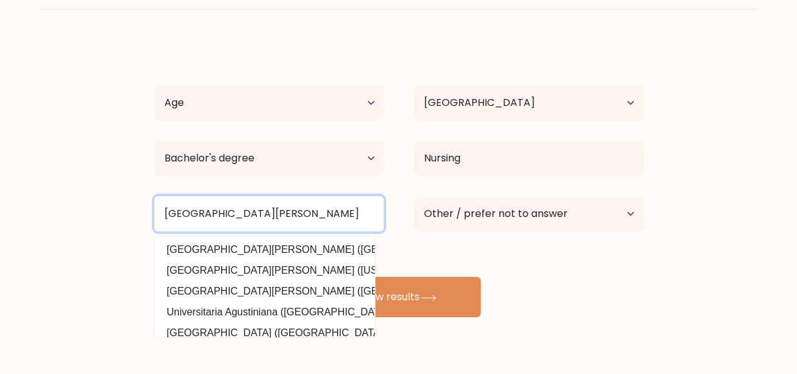
type input "Colegio san agustin bacolod"
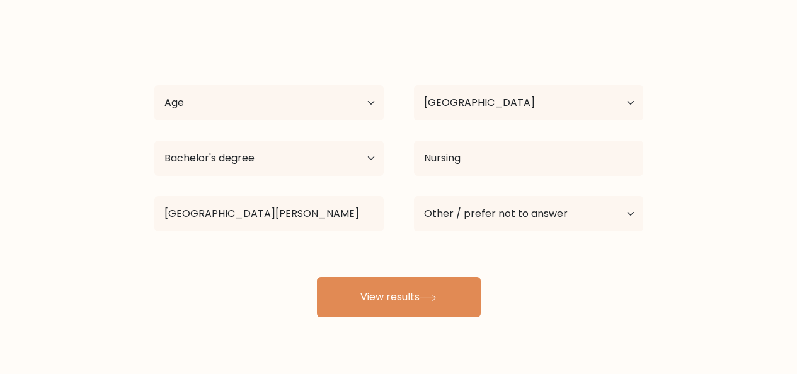
click at [422, 269] on div "Simone Jann Utana Age Under 18 years old 18-24 years old 25-34 years old 35-44 …" at bounding box center [399, 178] width 504 height 277
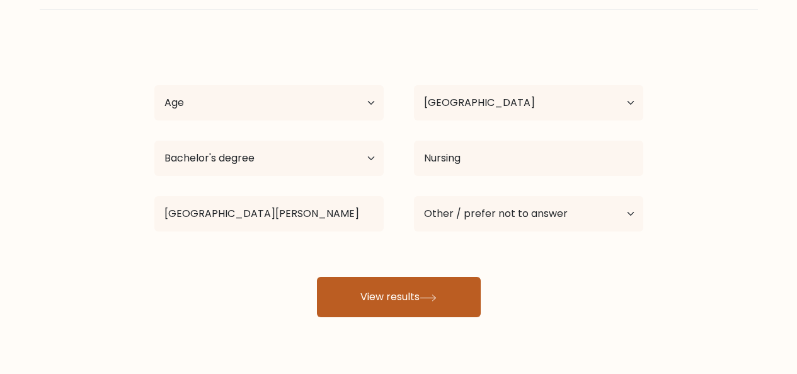
click at [403, 293] on button "View results" at bounding box center [399, 297] width 164 height 40
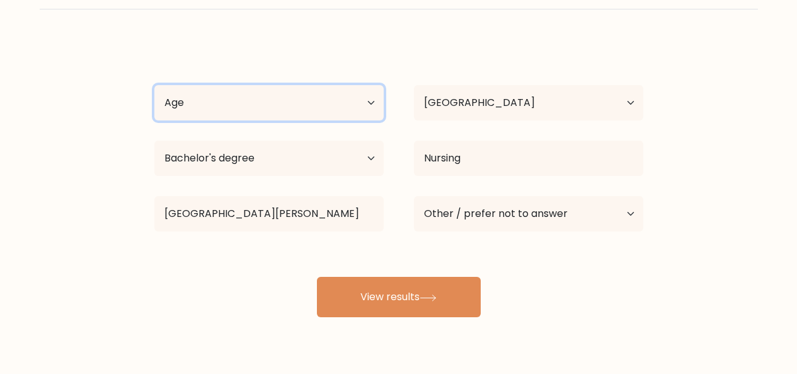
click at [326, 116] on select "Age Under 18 years old 18-24 years old 25-34 years old 35-44 years old 45-54 ye…" at bounding box center [268, 102] width 229 height 35
select select "18_24"
click at [154, 85] on select "Age Under 18 years old 18-24 years old 25-34 years old 35-44 years old 45-54 ye…" at bounding box center [268, 102] width 229 height 35
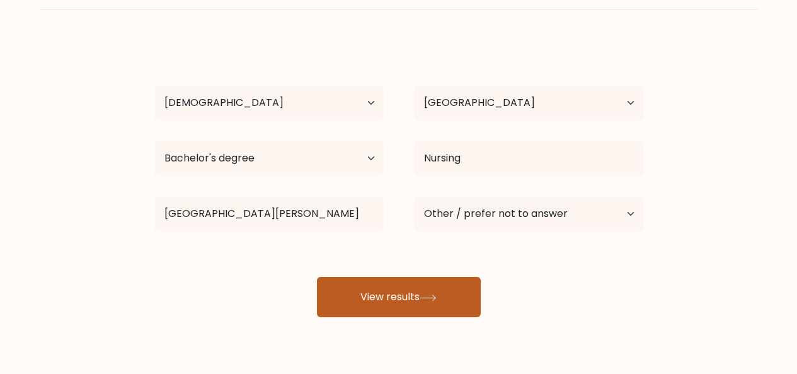
click at [388, 290] on button "View results" at bounding box center [399, 297] width 164 height 40
